Goal: Transaction & Acquisition: Purchase product/service

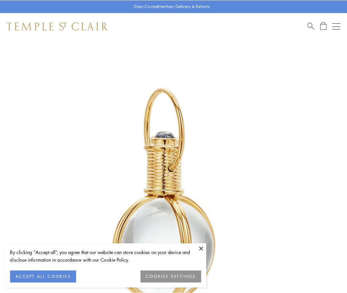
scroll to position [172, 0]
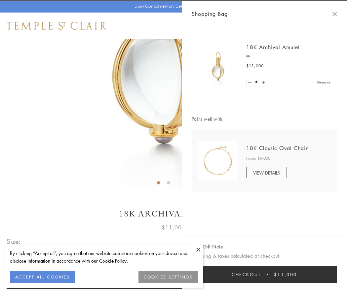
click at [264, 275] on button "Checkout $11,000" at bounding box center [263, 274] width 145 height 17
